Goal: Find specific page/section: Find specific page/section

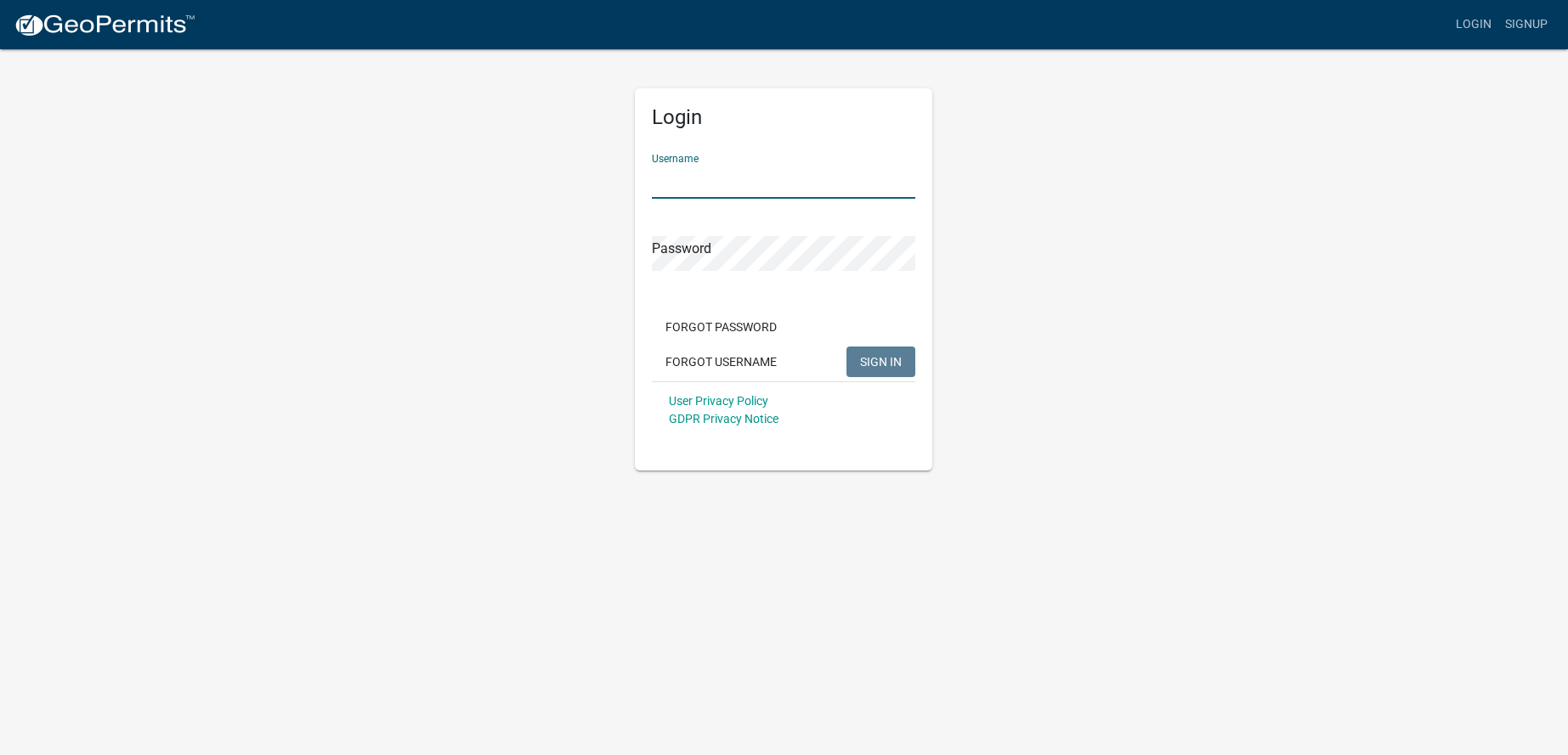
click at [753, 181] on input "Username" at bounding box center [783, 181] width 263 height 35
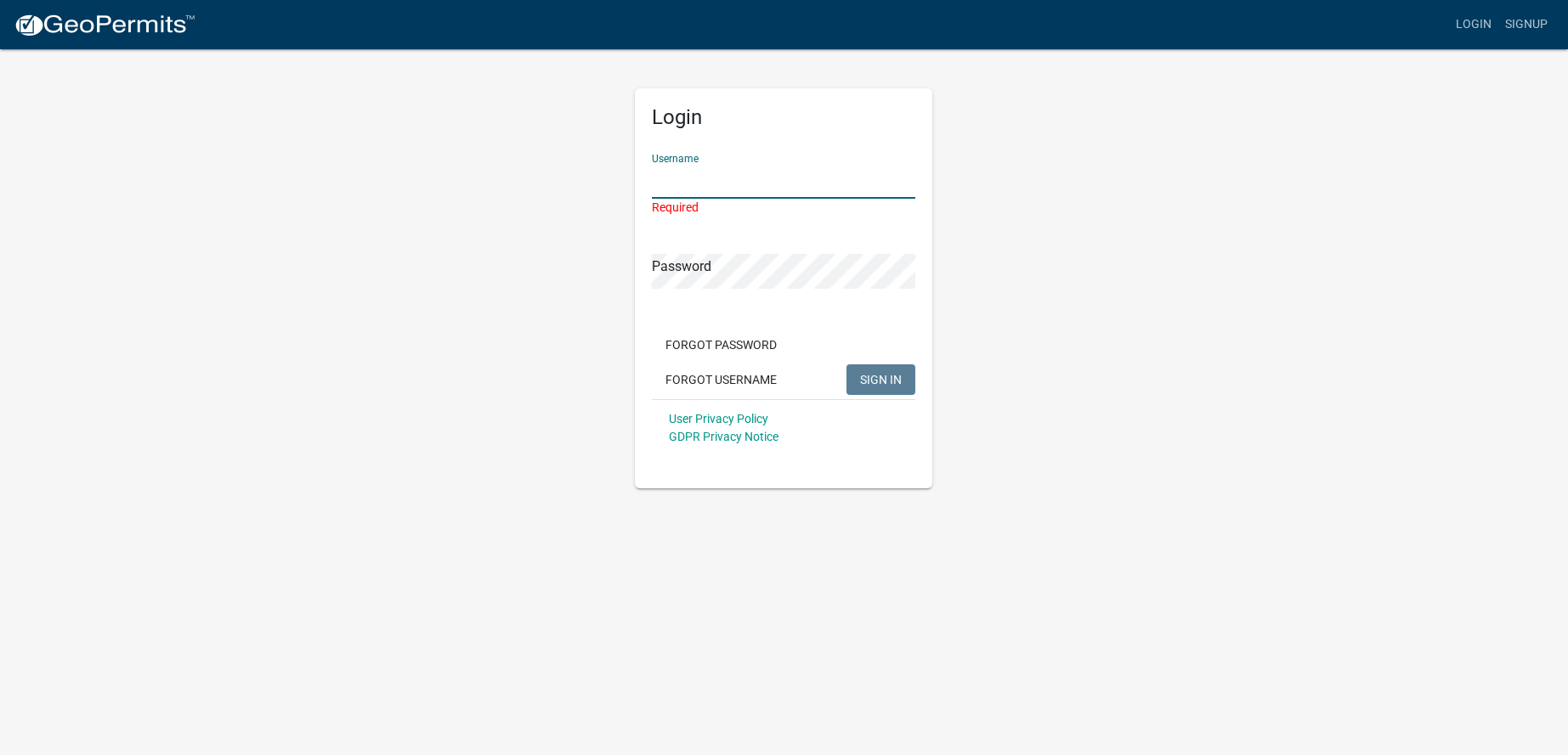
type input "AIR-TECHCOMFORT"
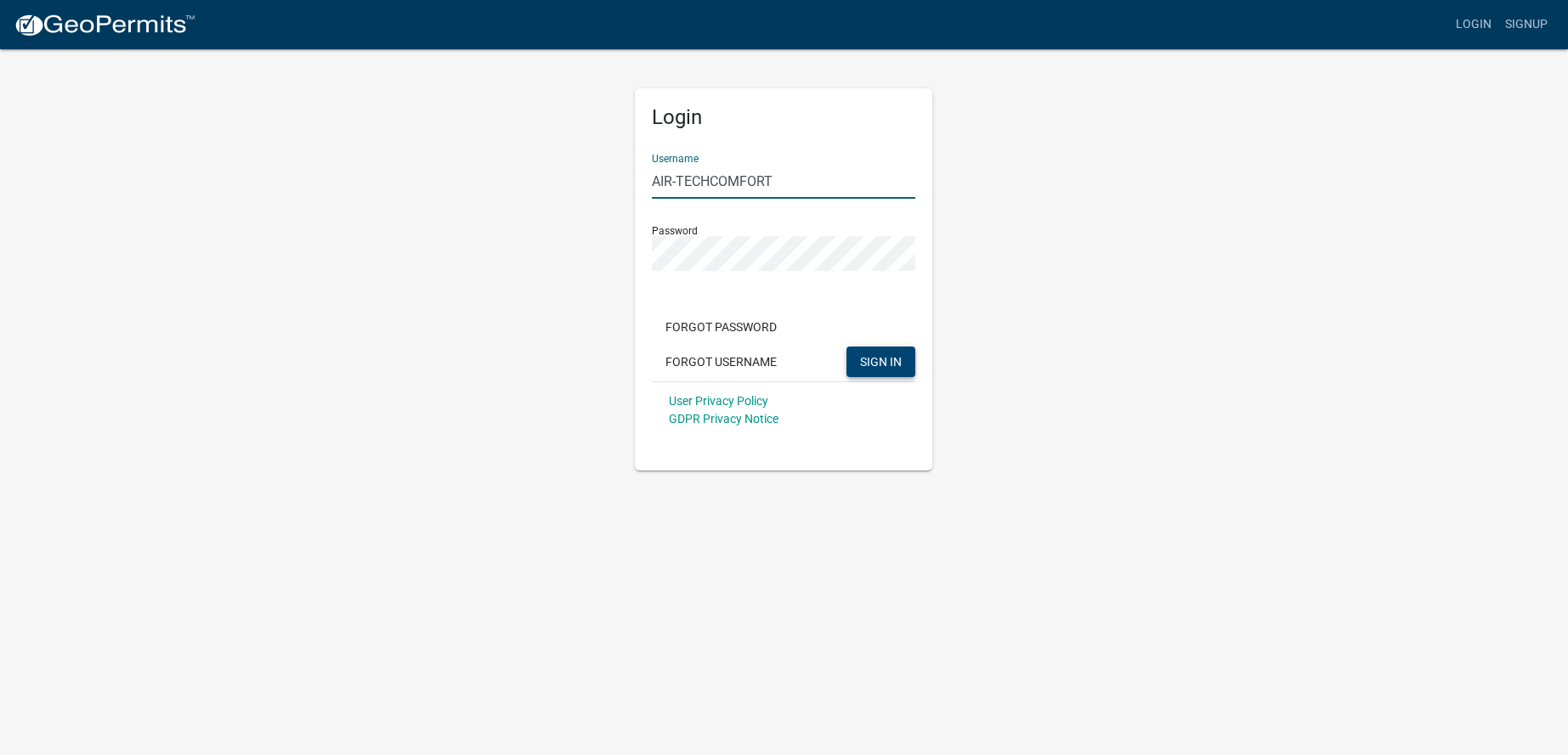
click at [874, 367] on span "SIGN IN" at bounding box center [881, 361] width 42 height 14
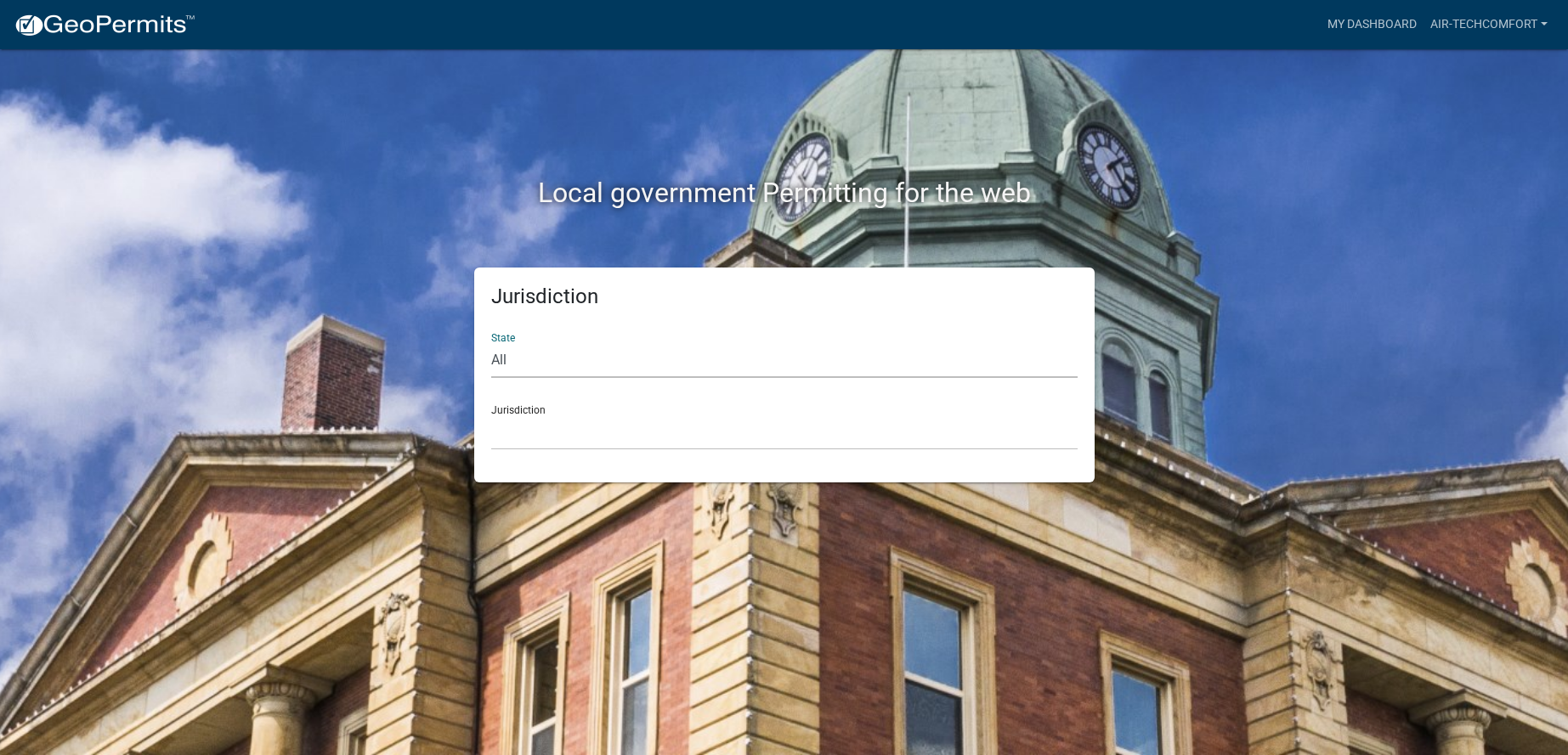
click at [549, 362] on select "All [US_STATE] [US_STATE] [US_STATE] [US_STATE] [US_STATE] [US_STATE] [US_STATE…" at bounding box center [784, 361] width 586 height 35
select select "[US_STATE]"
click at [491, 343] on select "All [US_STATE] [US_STATE] [US_STATE] [US_STATE] [US_STATE] [US_STATE] [US_STATE…" at bounding box center [784, 361] width 586 height 35
click at [566, 428] on select "[GEOGRAPHIC_DATA], [US_STATE] [GEOGRAPHIC_DATA], [US_STATE]" at bounding box center [784, 433] width 586 height 35
